Goal: Information Seeking & Learning: Learn about a topic

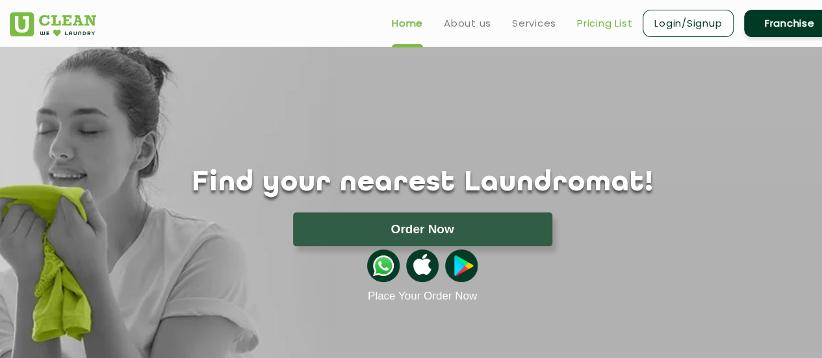
click at [616, 20] on link "Pricing List" at bounding box center [604, 24] width 55 height 16
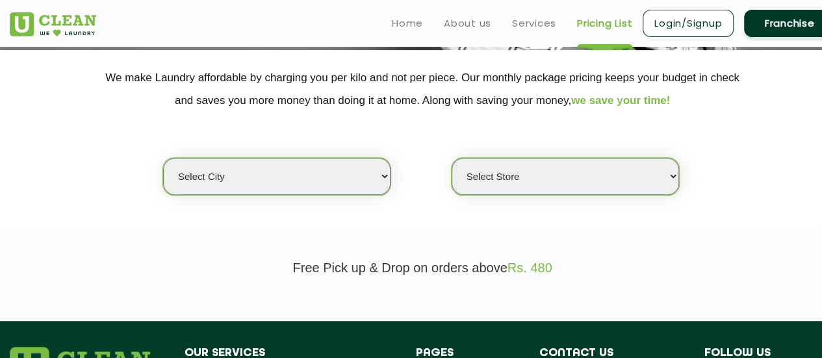
scroll to position [251, 0]
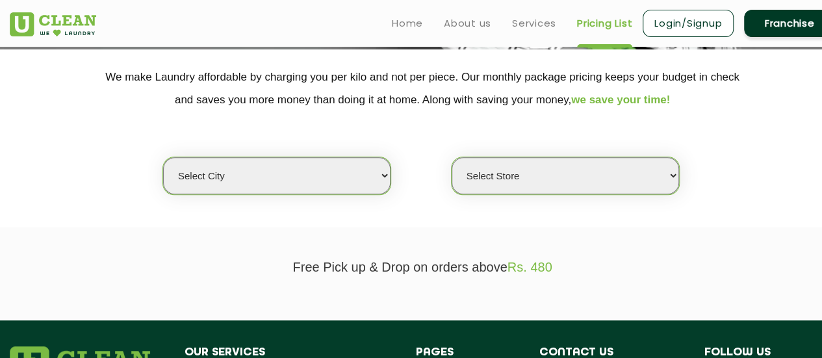
click at [328, 167] on select "Select city [GEOGRAPHIC_DATA] [GEOGRAPHIC_DATA] [GEOGRAPHIC_DATA] [GEOGRAPHIC_D…" at bounding box center [276, 175] width 227 height 37
select select "2"
click at [163, 157] on select "Select city [GEOGRAPHIC_DATA] [GEOGRAPHIC_DATA] [GEOGRAPHIC_DATA] [GEOGRAPHIC_D…" at bounding box center [276, 175] width 227 height 37
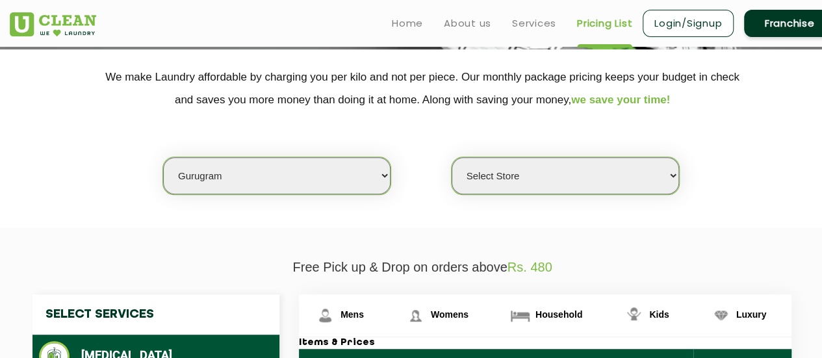
click at [511, 179] on select "Select Store [GEOGRAPHIC_DATA] Sector 66 [GEOGRAPHIC_DATA] Phase [GEOGRAPHIC_DA…" at bounding box center [565, 175] width 227 height 37
select select "177"
click at [452, 157] on select "Select Store [GEOGRAPHIC_DATA] Sector 66 [GEOGRAPHIC_DATA] Phase [GEOGRAPHIC_DA…" at bounding box center [565, 175] width 227 height 37
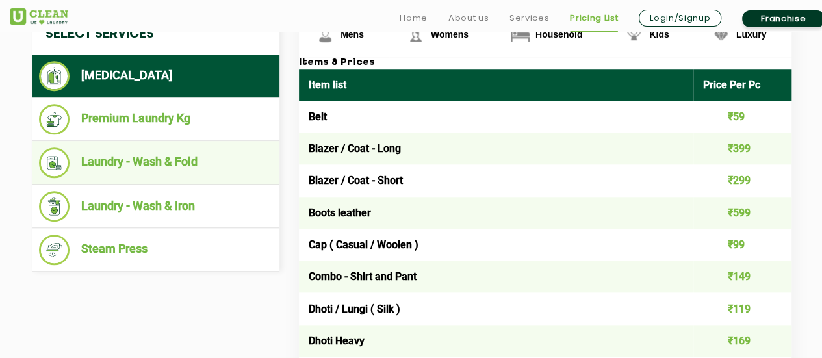
scroll to position [539, 0]
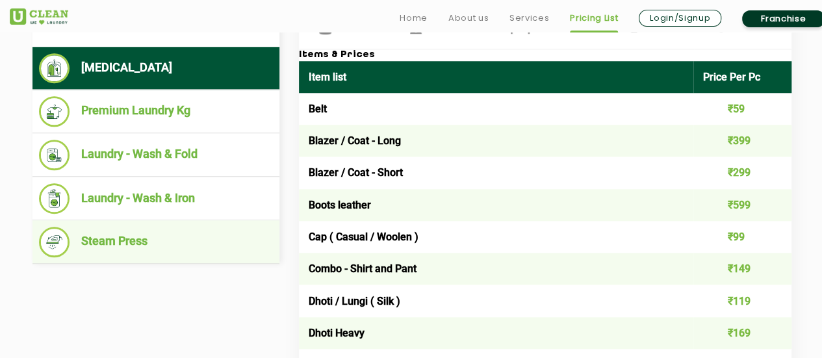
click at [194, 246] on li "Steam Press" at bounding box center [156, 242] width 234 height 31
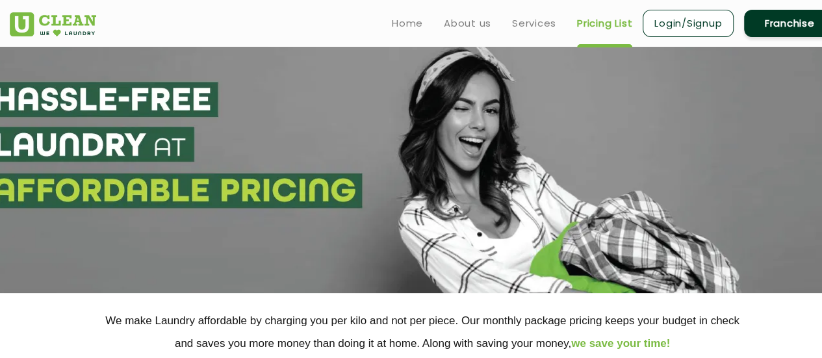
scroll to position [0, 0]
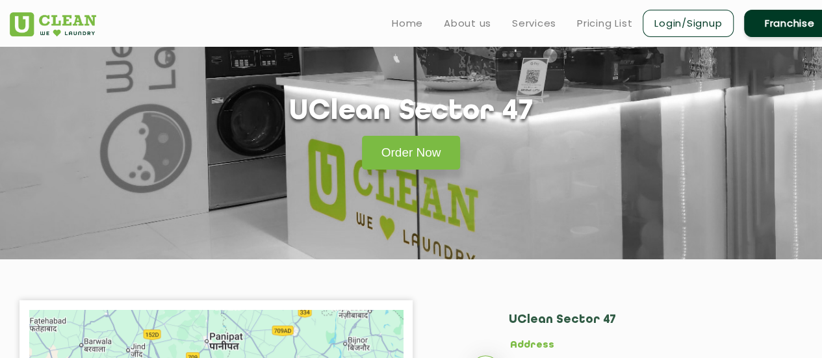
scroll to position [40, 0]
click at [589, 28] on link "Pricing List" at bounding box center [604, 24] width 55 height 16
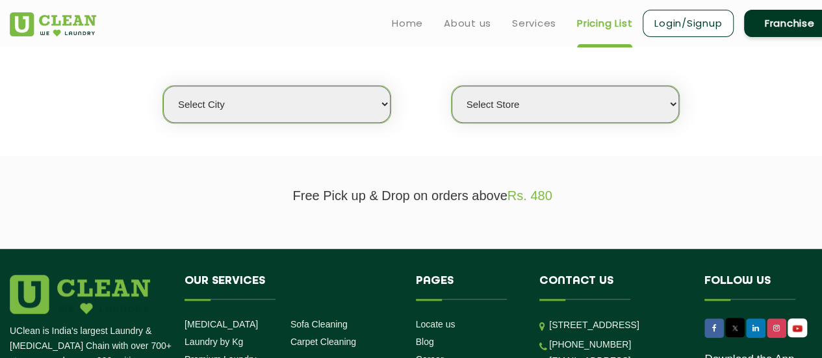
scroll to position [305, 0]
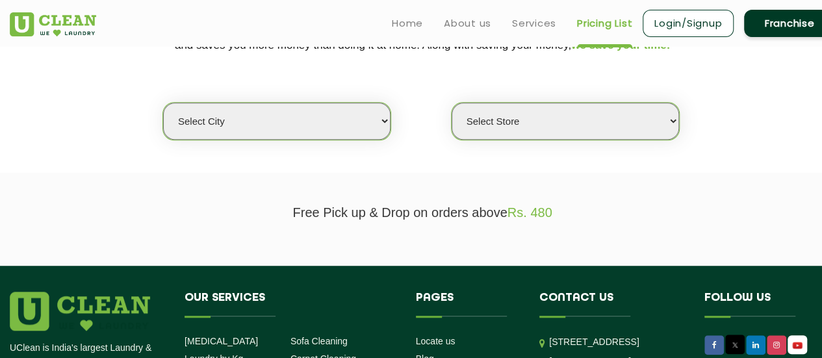
click at [348, 116] on select "Select city [GEOGRAPHIC_DATA] [GEOGRAPHIC_DATA] [GEOGRAPHIC_DATA] [GEOGRAPHIC_D…" at bounding box center [276, 121] width 227 height 37
click at [406, 189] on section "Free Pick up & Drop on orders above Rs. 480" at bounding box center [411, 219] width 822 height 93
click at [329, 135] on select "Select city [GEOGRAPHIC_DATA] [GEOGRAPHIC_DATA] [GEOGRAPHIC_DATA] [GEOGRAPHIC_D…" at bounding box center [276, 121] width 227 height 37
select select "2"
click at [163, 103] on select "Select city [GEOGRAPHIC_DATA] [GEOGRAPHIC_DATA] [GEOGRAPHIC_DATA] [GEOGRAPHIC_D…" at bounding box center [276, 121] width 227 height 37
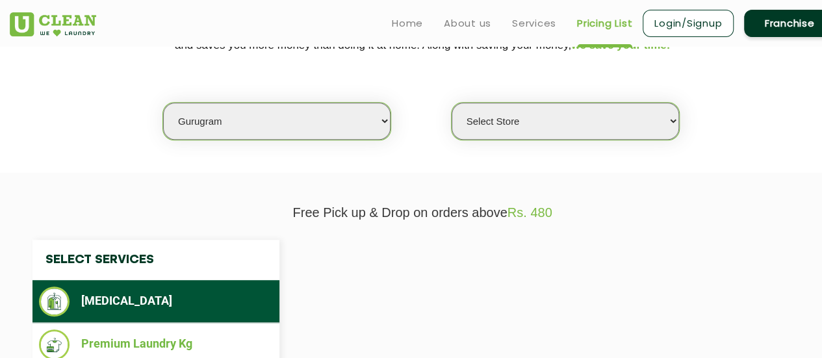
select select "0"
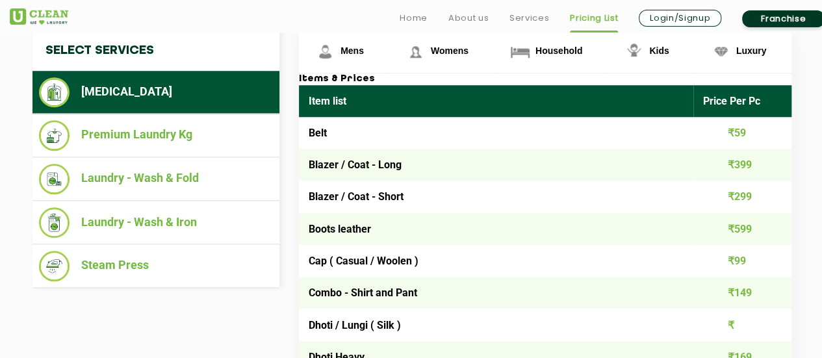
scroll to position [516, 0]
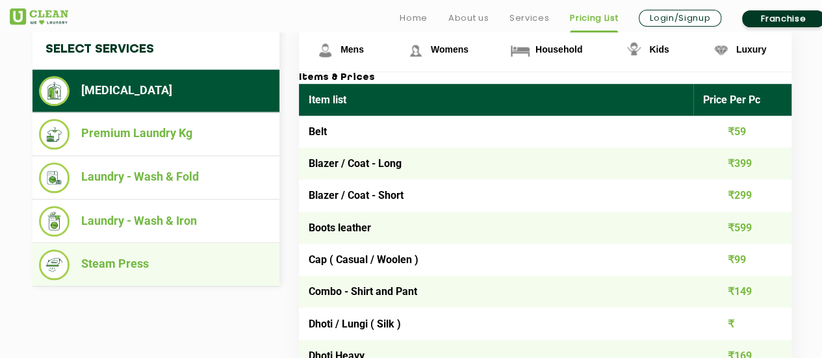
click at [131, 267] on li "Steam Press" at bounding box center [156, 265] width 234 height 31
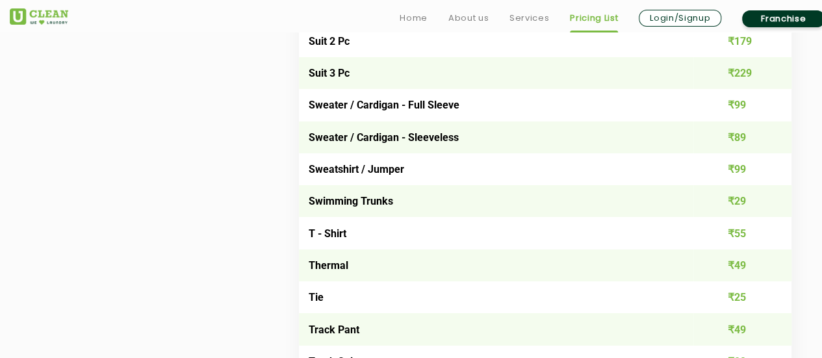
scroll to position [628, 0]
